Goal: Check status: Check status

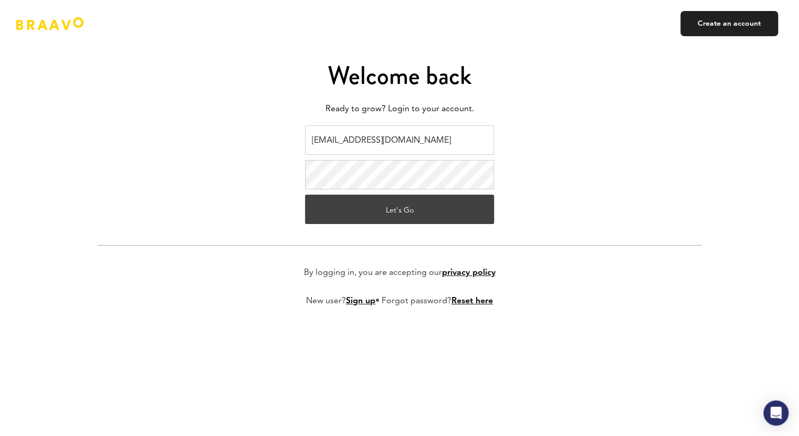
click at [417, 210] on button "Let's Go" at bounding box center [399, 209] width 189 height 29
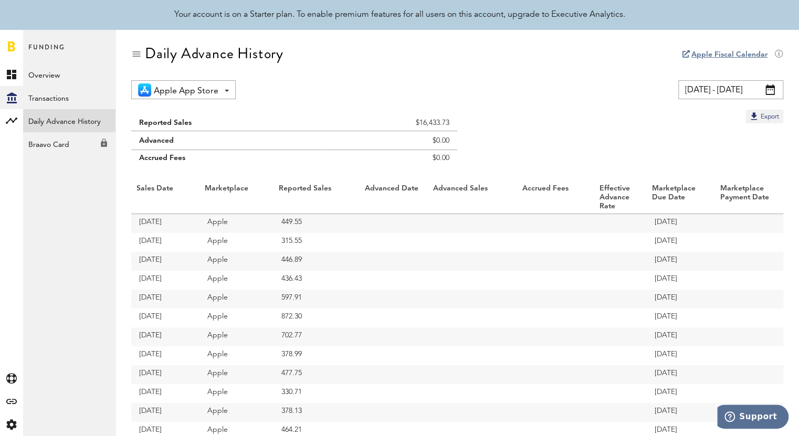
click at [770, 90] on span at bounding box center [770, 90] width 9 height 11
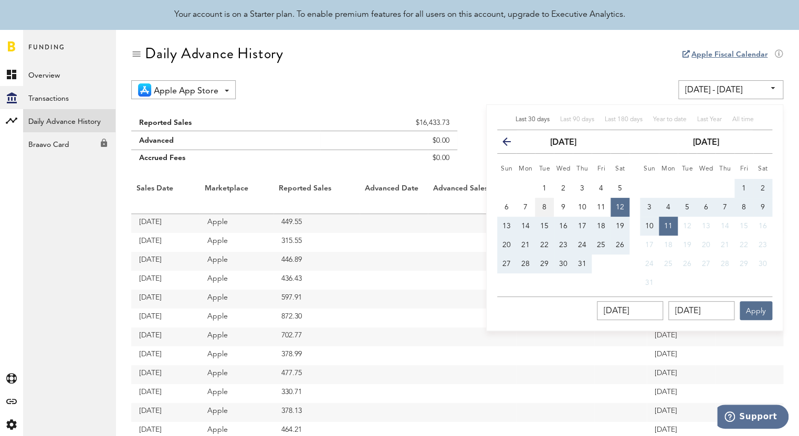
click at [544, 206] on span "8" at bounding box center [544, 207] width 4 height 7
type input "[DATE] - [DATE]"
type input "[DATE]"
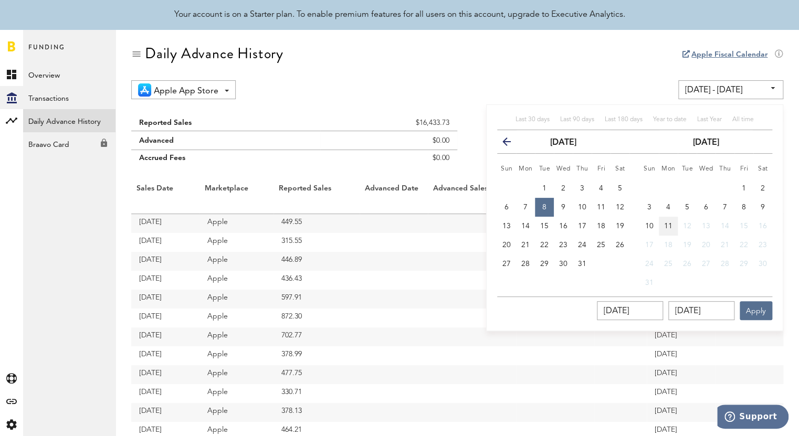
click at [669, 226] on span "11" at bounding box center [668, 226] width 8 height 7
type input "[DATE] - [DATE]"
type input "[DATE]"
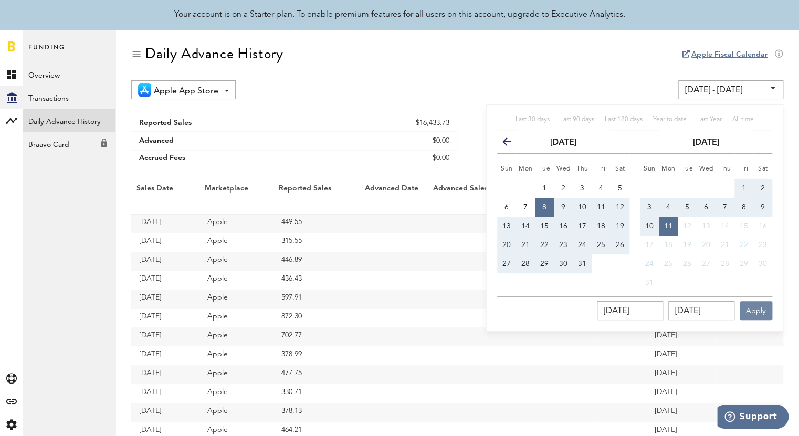
click at [754, 311] on button "Apply" at bounding box center [756, 310] width 33 height 19
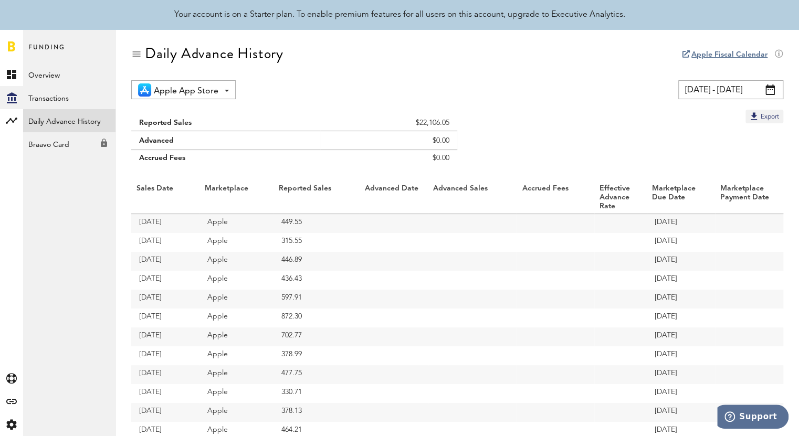
click at [767, 88] on span at bounding box center [770, 90] width 9 height 11
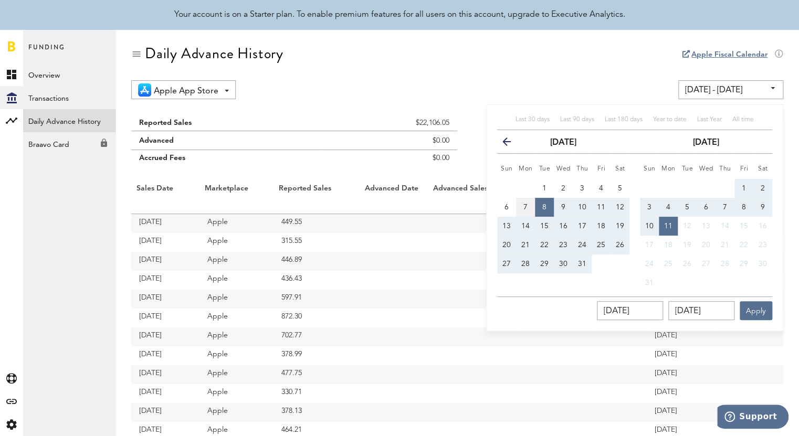
click at [522, 207] on button "7" at bounding box center [525, 207] width 19 height 19
type input "[DATE] - [DATE]"
type input "[DATE]"
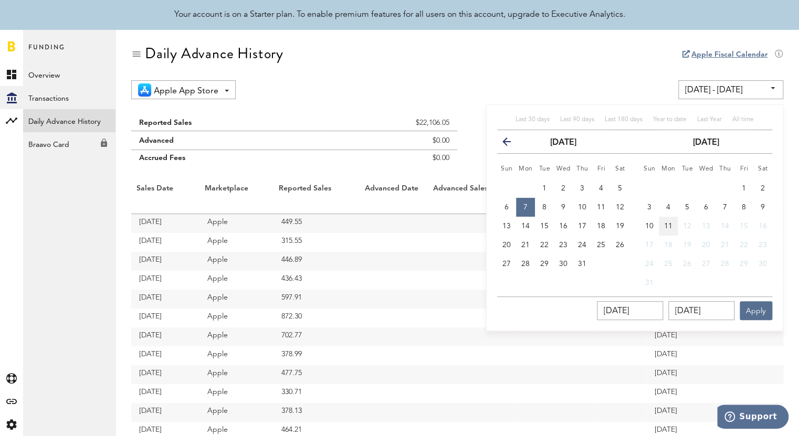
click at [665, 224] on span "11" at bounding box center [668, 226] width 8 height 7
type input "[DATE] - [DATE]"
type input "[DATE]"
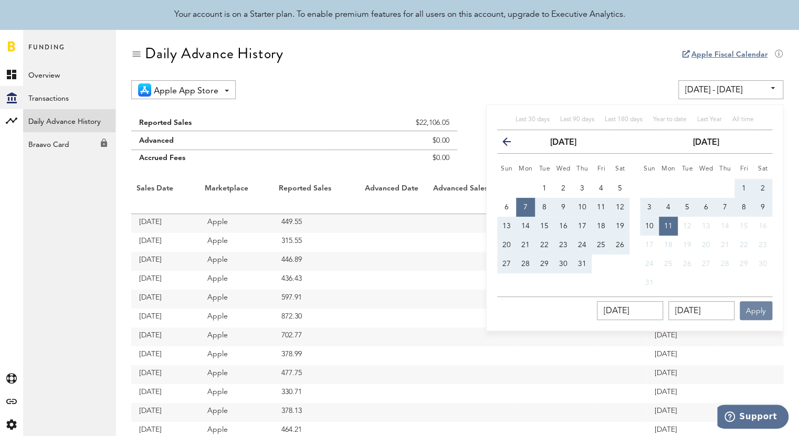
click at [753, 309] on button "Apply" at bounding box center [756, 310] width 33 height 19
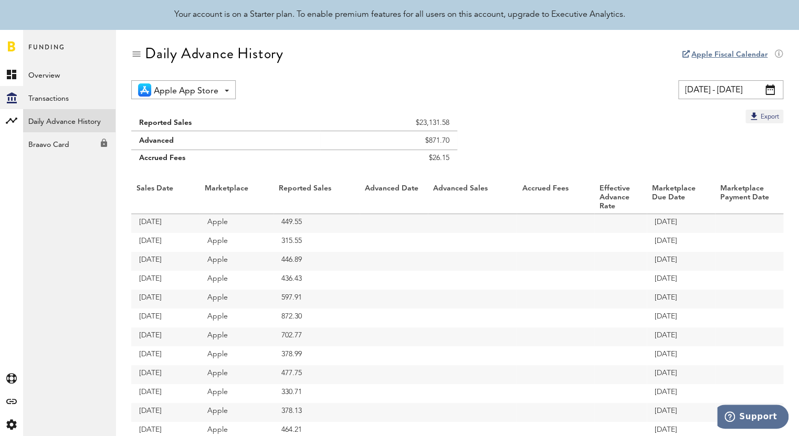
click at [767, 92] on span at bounding box center [770, 90] width 9 height 11
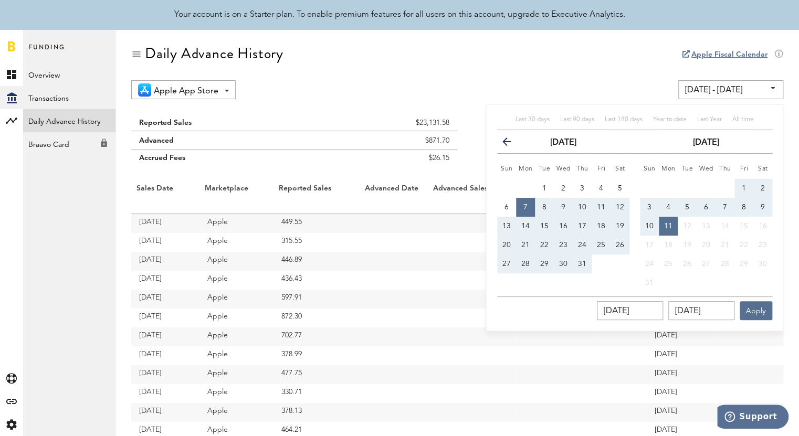
click at [542, 206] on span "8" at bounding box center [544, 207] width 4 height 7
type input "[DATE] - [DATE]"
type input "[DATE]"
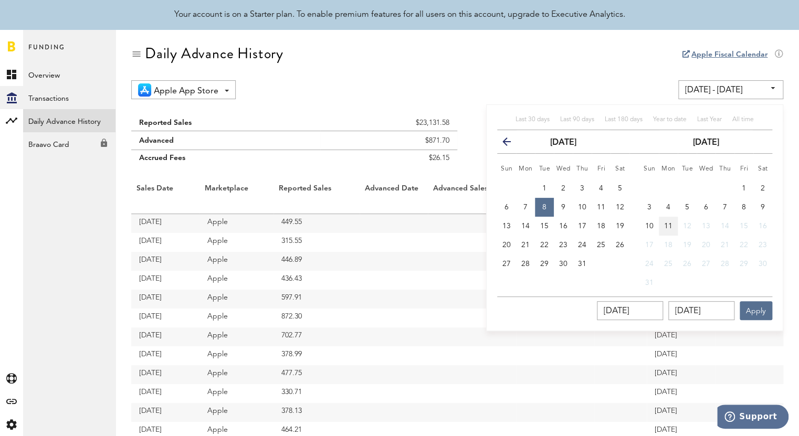
click at [670, 224] on span "11" at bounding box center [668, 226] width 8 height 7
type input "[DATE] - [DATE]"
type input "[DATE]"
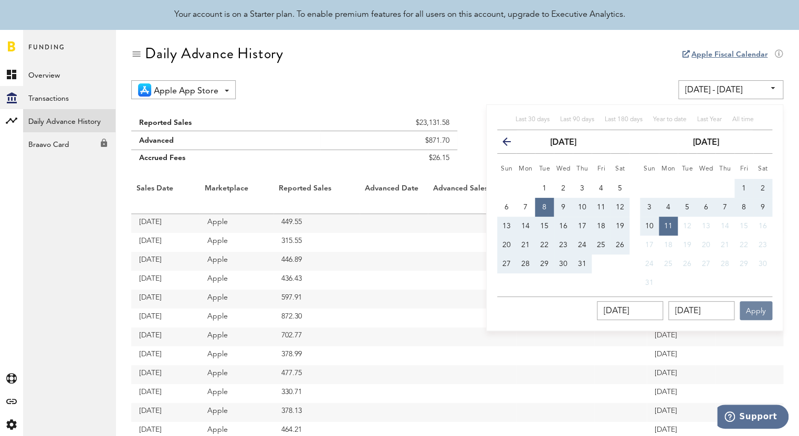
click at [754, 310] on button "Apply" at bounding box center [756, 310] width 33 height 19
